Goal: Information Seeking & Learning: Learn about a topic

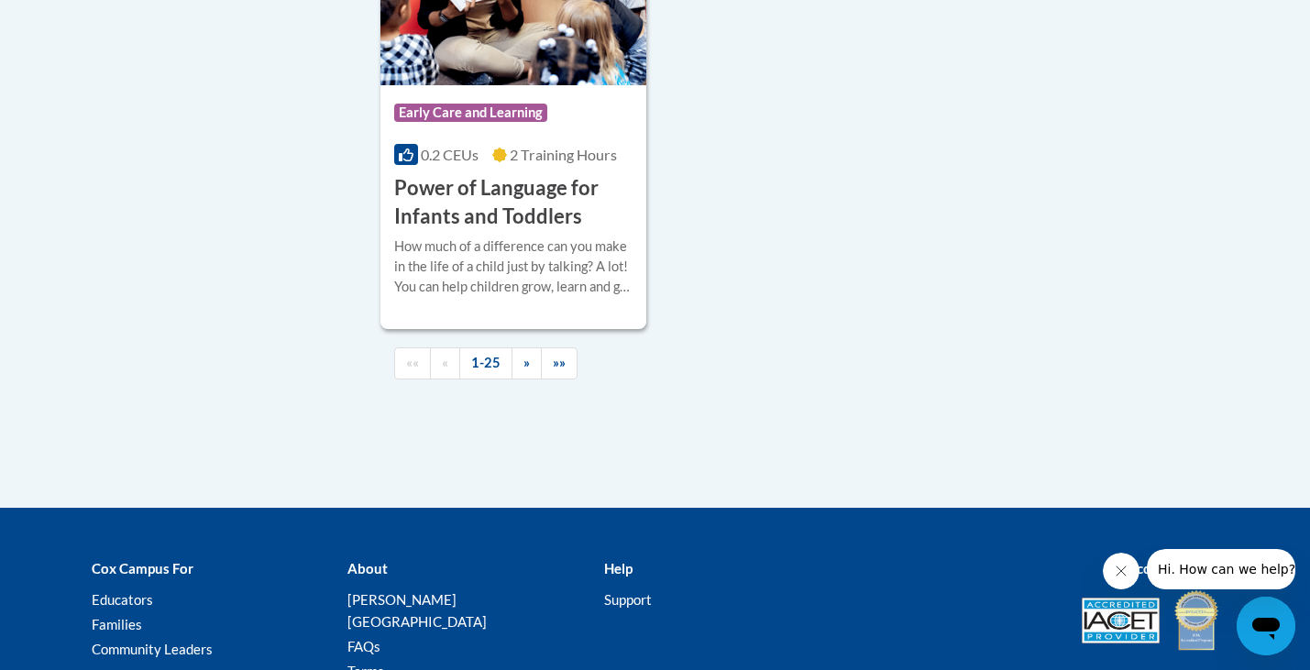
scroll to position [4523, 0]
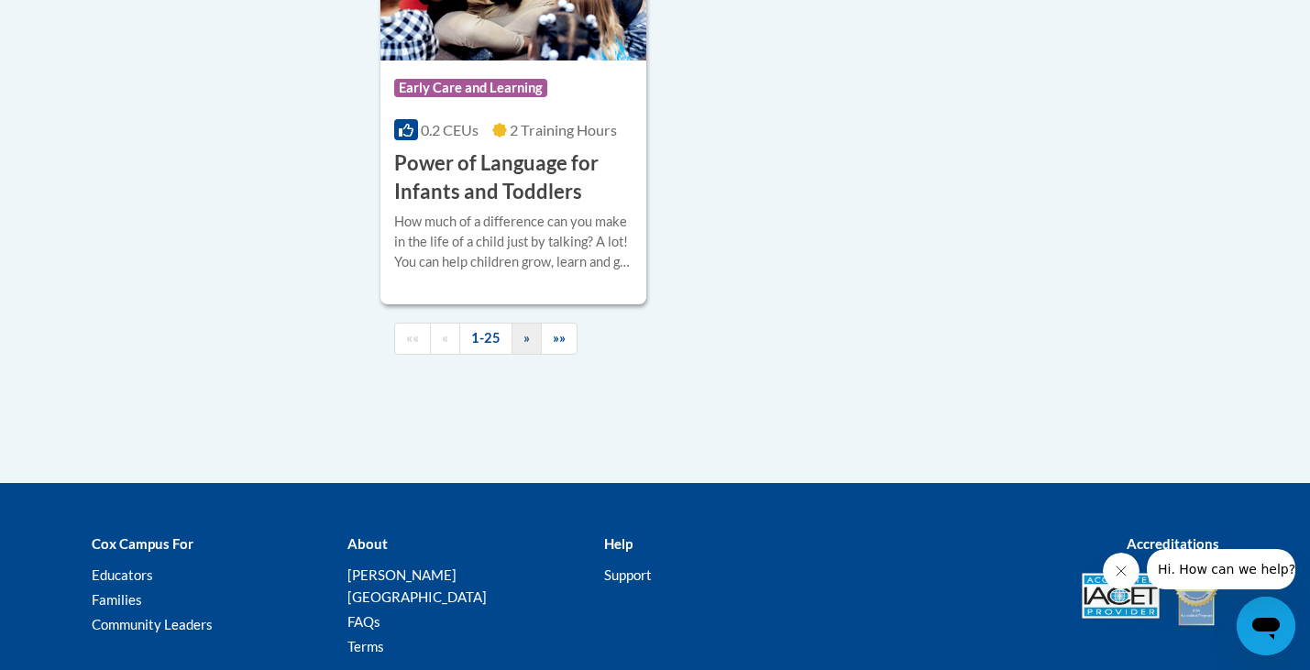
click at [518, 355] on link "»" at bounding box center [527, 339] width 30 height 32
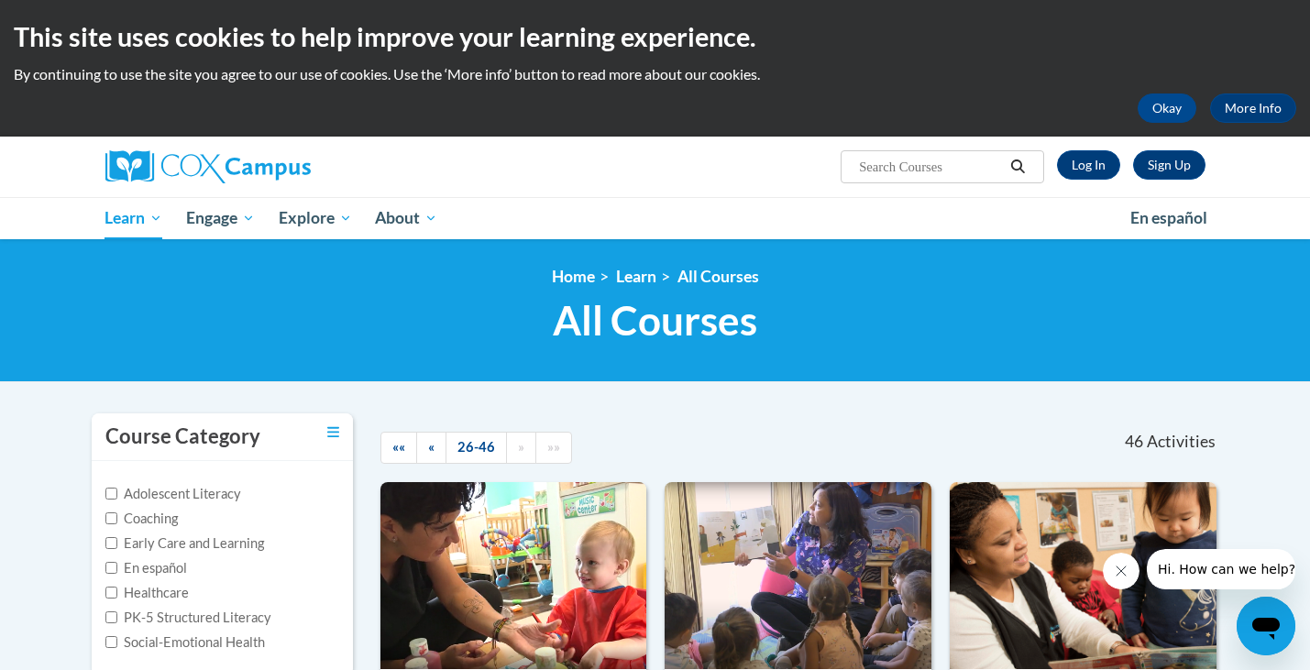
scroll to position [0, 0]
click at [900, 183] on span "Search Search..." at bounding box center [942, 166] width 203 height 33
click at [891, 159] on input "Search..." at bounding box center [930, 167] width 147 height 22
type input "serve"
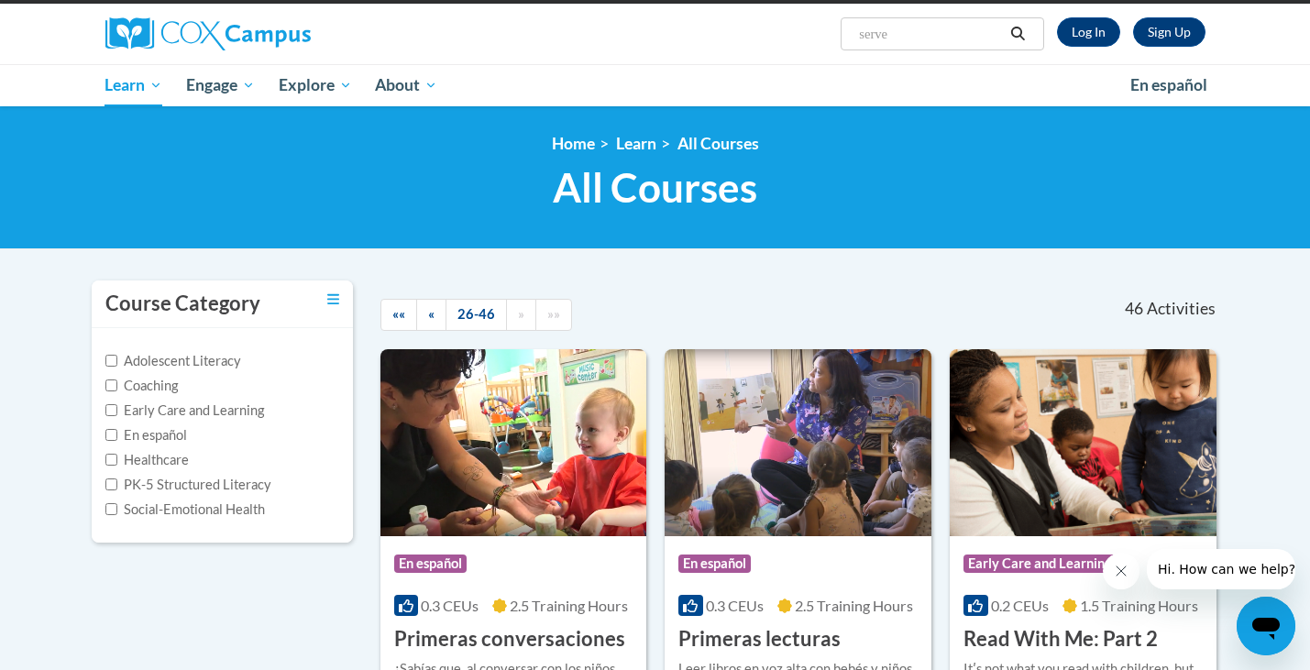
scroll to position [215, 0]
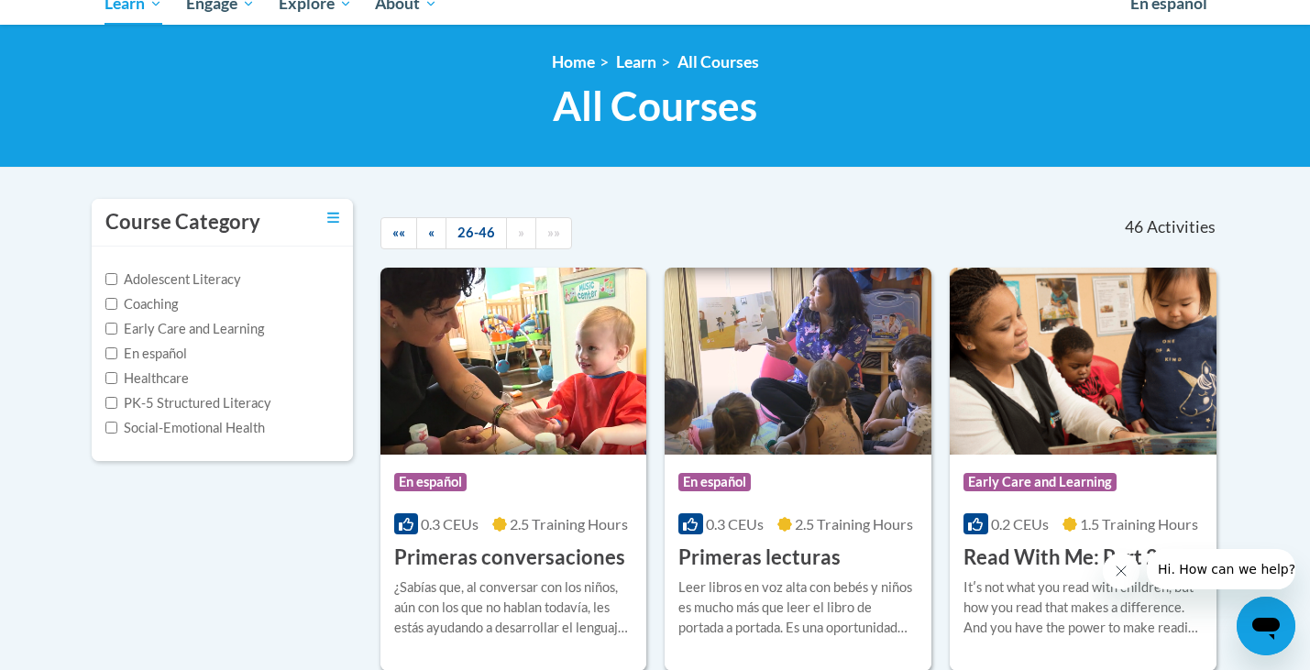
click at [194, 418] on label "Social-Emotional Health" at bounding box center [185, 428] width 160 height 20
click at [117, 422] on input "Social-Emotional Health" at bounding box center [111, 428] width 12 height 12
checkbox input "true"
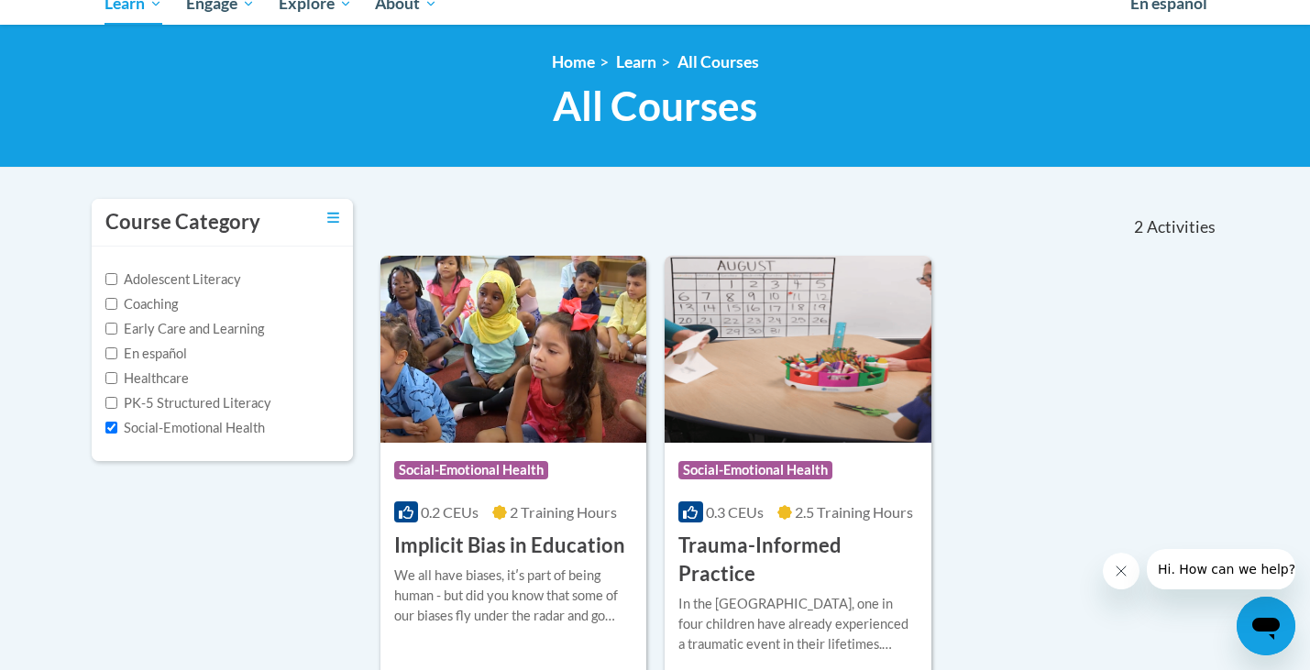
click at [143, 325] on label "Early Care and Learning" at bounding box center [184, 329] width 159 height 20
click at [117, 325] on input "Early Care and Learning" at bounding box center [111, 329] width 12 height 12
checkbox input "true"
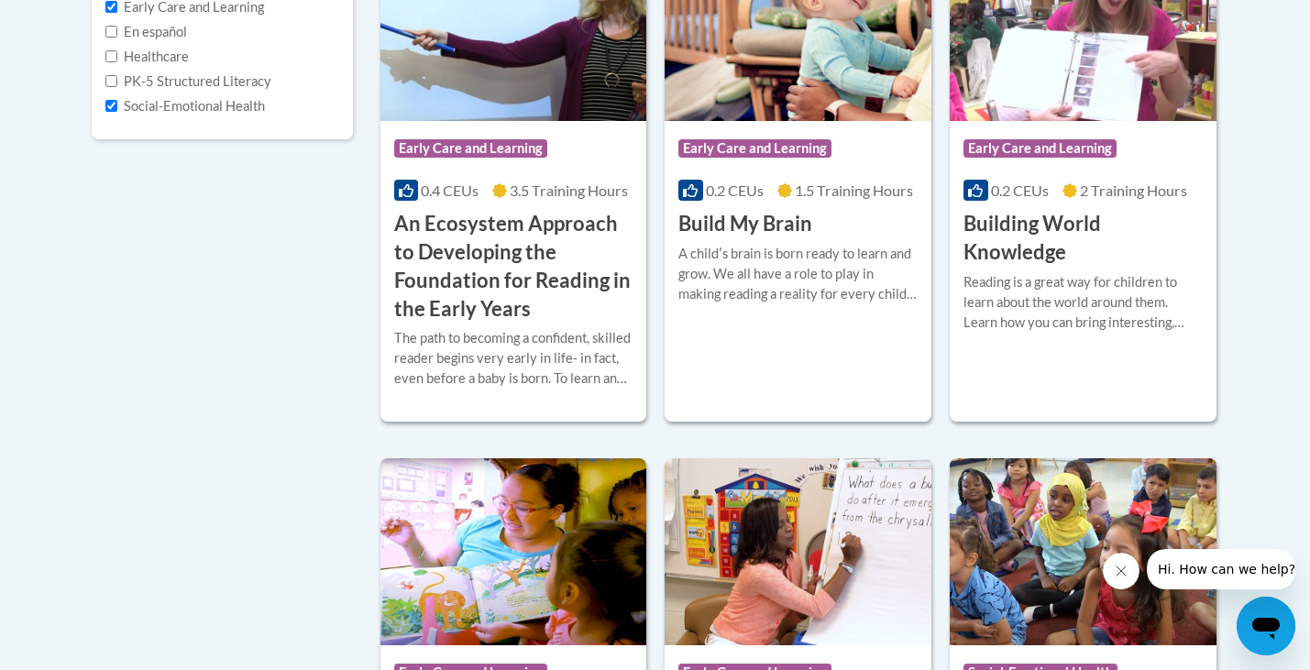
scroll to position [684, 0]
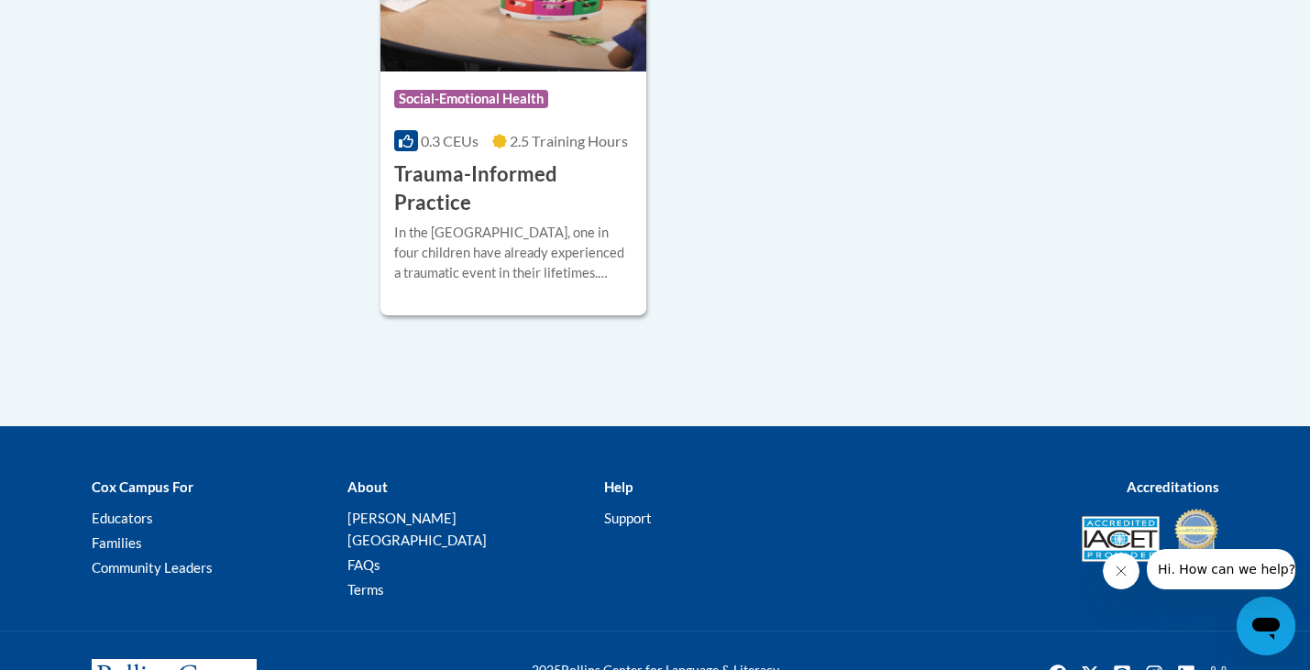
scroll to position [3482, 0]
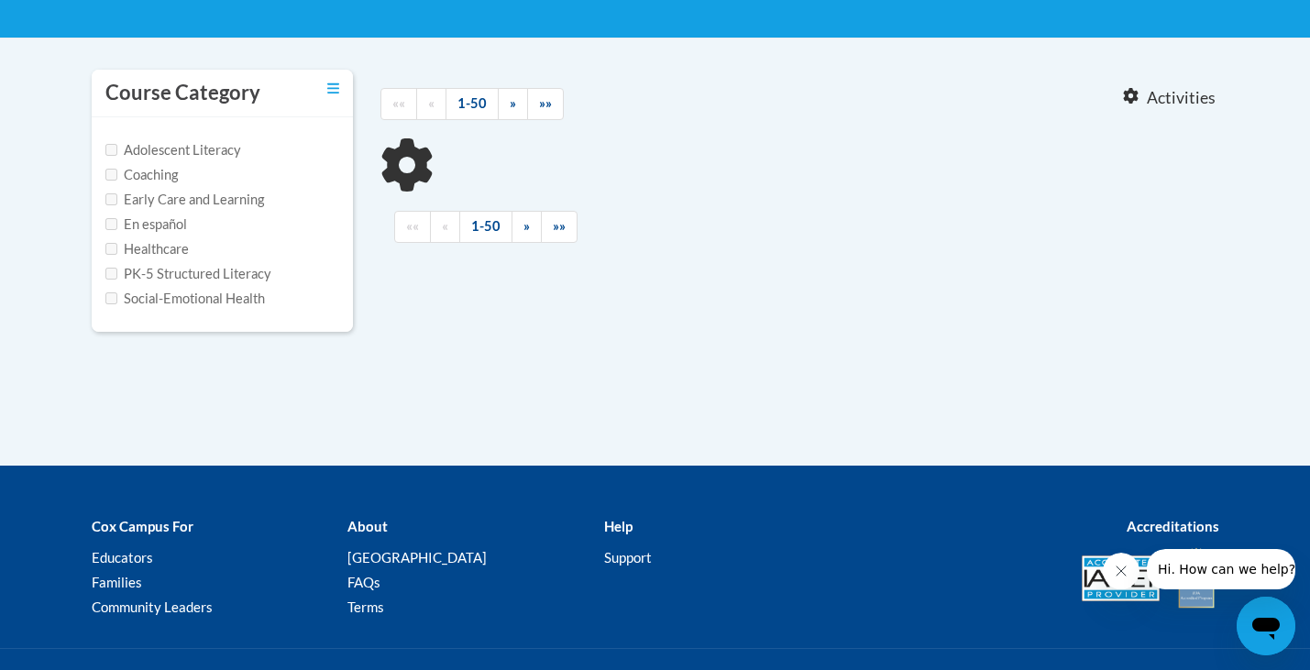
type input "serve"
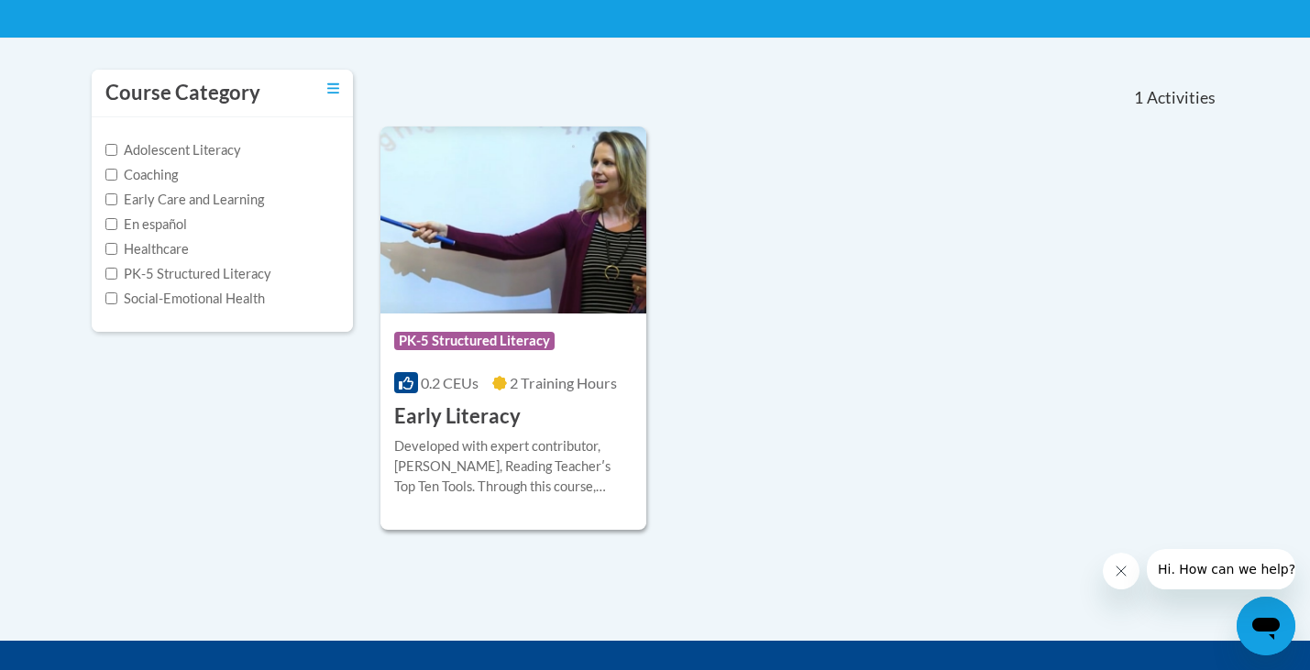
click at [468, 436] on div "Developed with expert contributor, [PERSON_NAME], Reading Teacherʹs Top Ten Too…" at bounding box center [513, 466] width 239 height 61
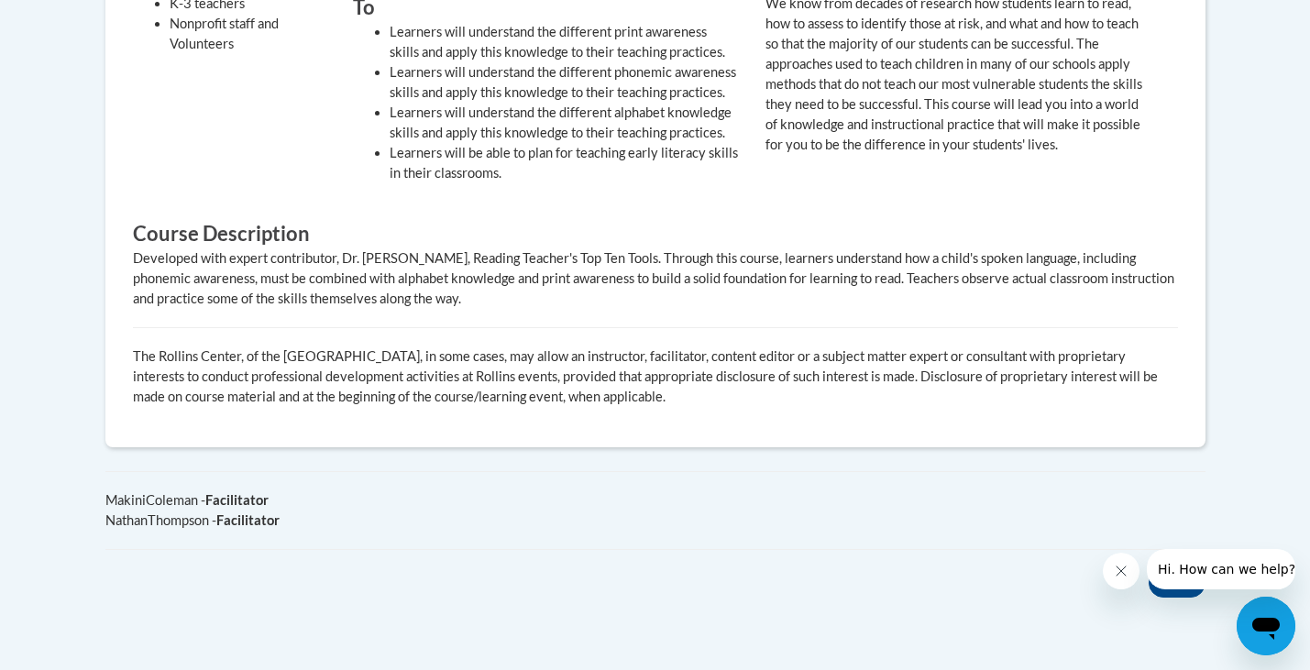
scroll to position [923, 0]
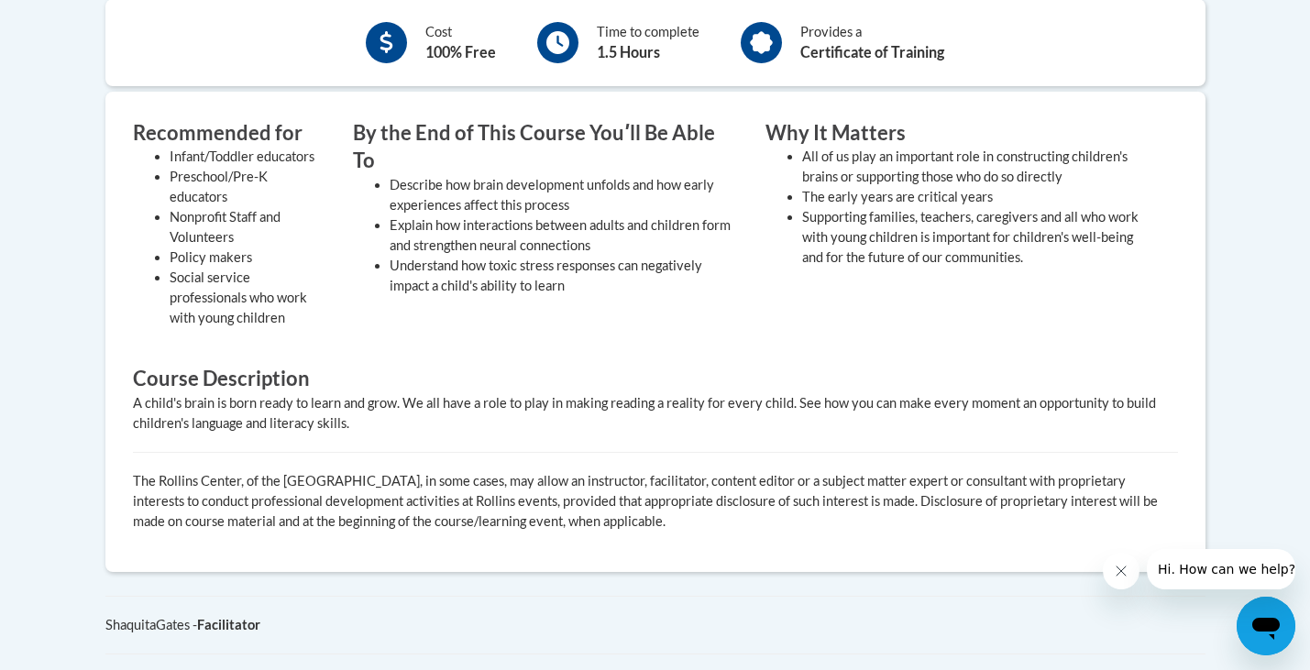
scroll to position [683, 0]
